Goal: Information Seeking & Learning: Learn about a topic

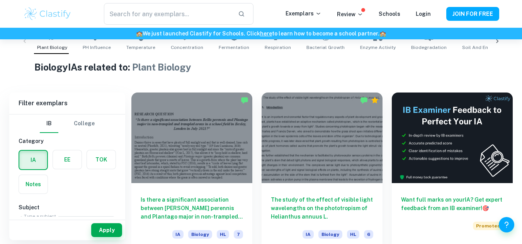
scroll to position [168, 0]
checkbox input "true"
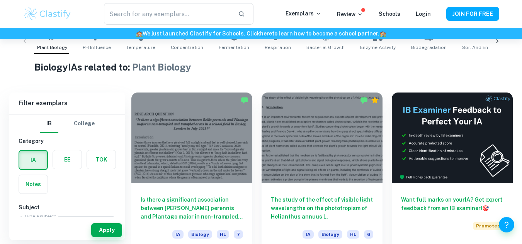
checkbox input "true"
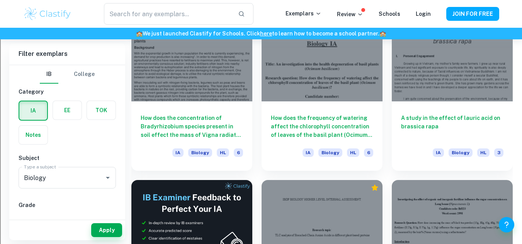
scroll to position [1080, 0]
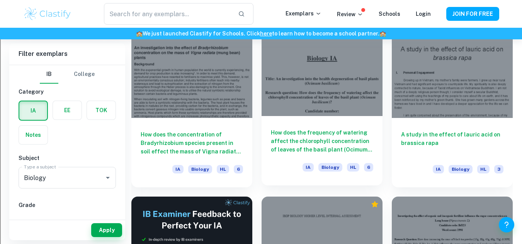
click at [308, 97] on div at bounding box center [321, 71] width 121 height 91
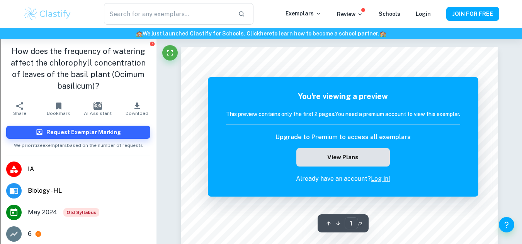
click at [310, 164] on button "View Plans" at bounding box center [342, 157] width 93 height 19
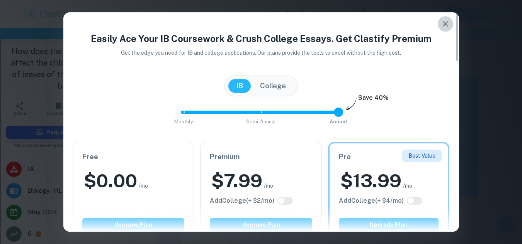
click at [442, 25] on icon "button" at bounding box center [445, 23] width 9 height 9
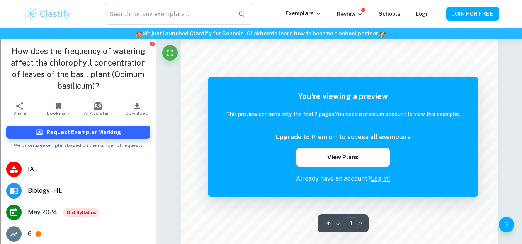
scroll to position [687, 0]
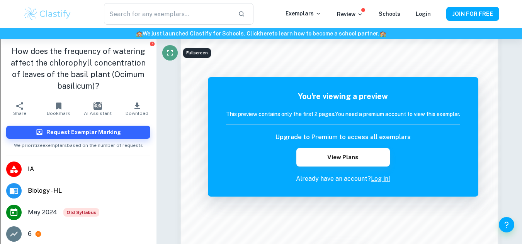
click at [169, 51] on icon "Fullscreen" at bounding box center [169, 52] width 9 height 9
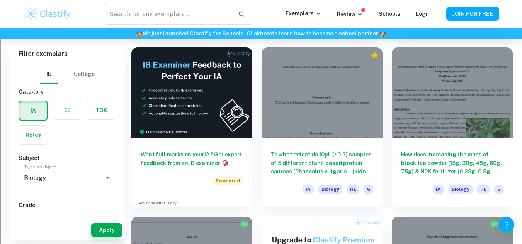
scroll to position [1230, 0]
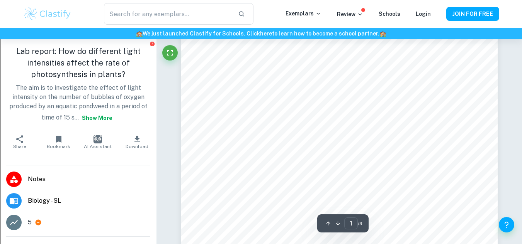
scroll to position [61, 0]
